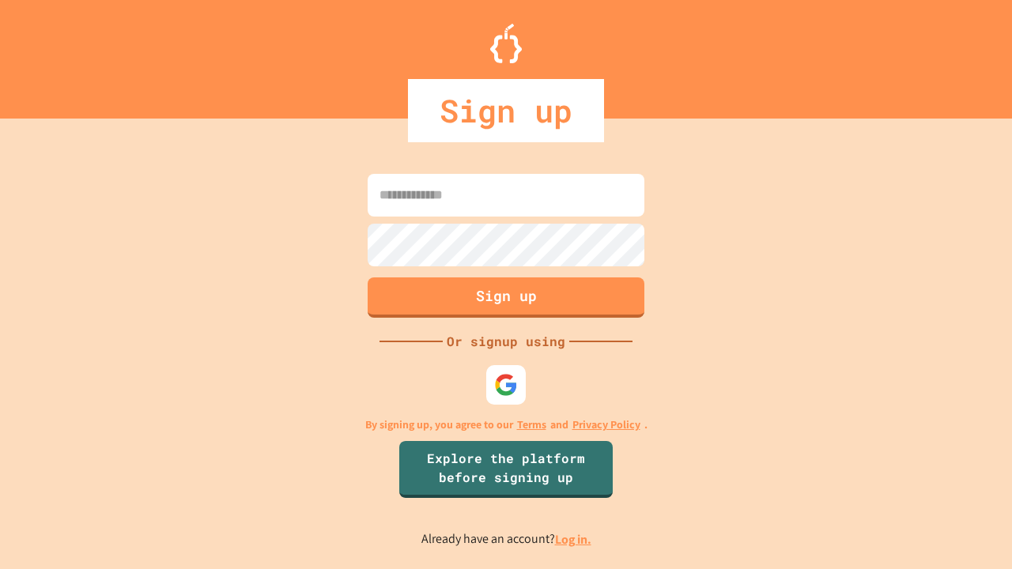
click at [574, 539] on link "Log in." at bounding box center [573, 539] width 36 height 17
